Goal: Register for event/course

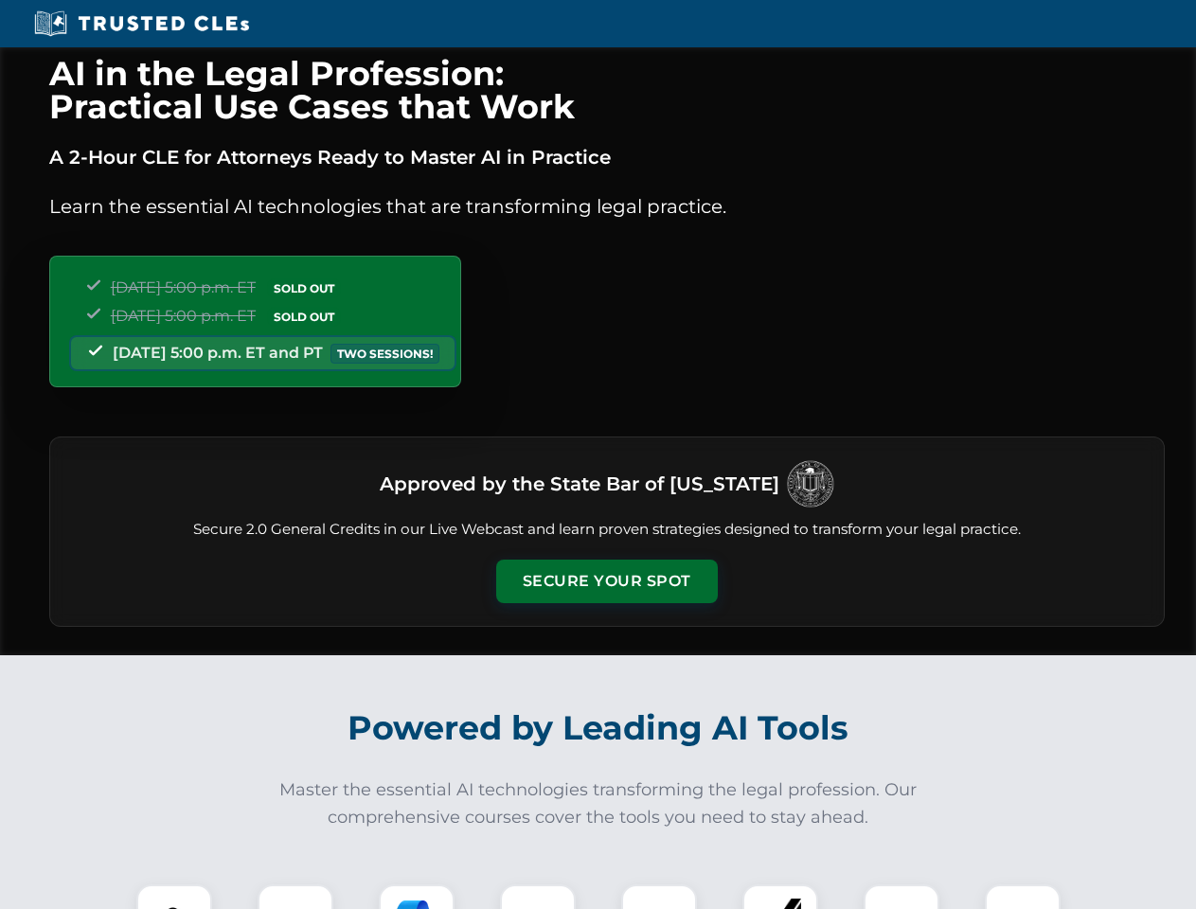
click at [606, 581] on button "Secure Your Spot" at bounding box center [607, 582] width 222 height 44
click at [174, 897] on img at bounding box center [174, 922] width 55 height 55
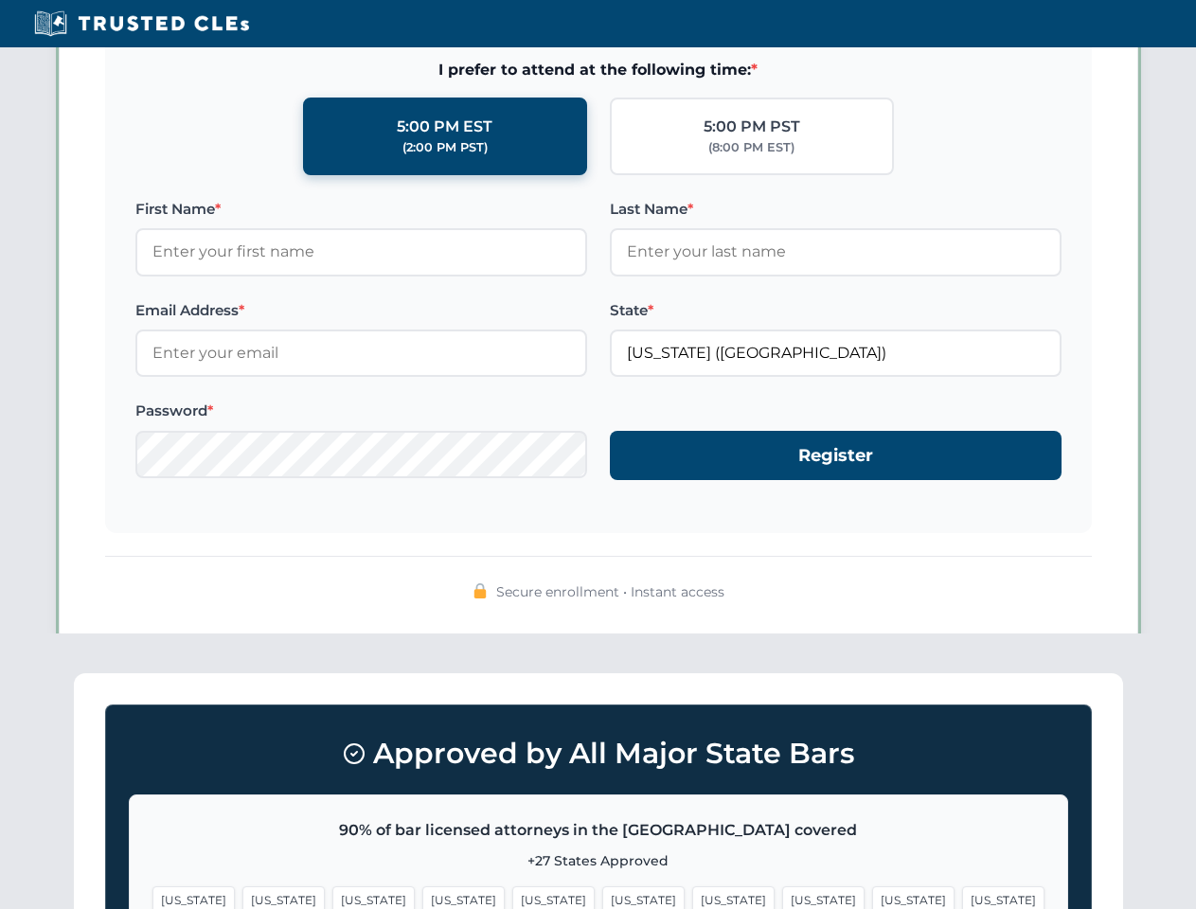
click at [692, 897] on span "[US_STATE]" at bounding box center [733, 899] width 82 height 27
click at [872, 897] on span "[US_STATE]" at bounding box center [913, 899] width 82 height 27
